Goal: Task Accomplishment & Management: Manage account settings

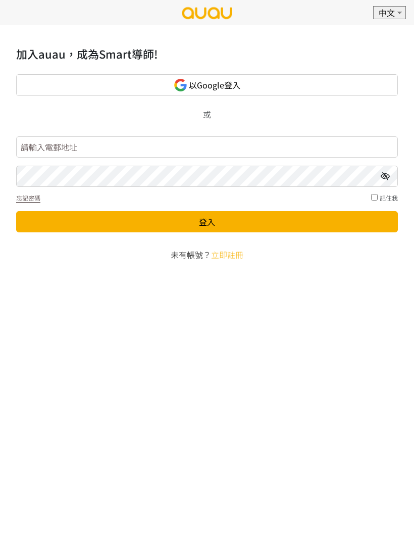
type input "[EMAIL_ADDRESS][DOMAIN_NAME]"
click at [207, 222] on button "登入" at bounding box center [207, 221] width 382 height 21
